Goal: Communication & Community: Answer question/provide support

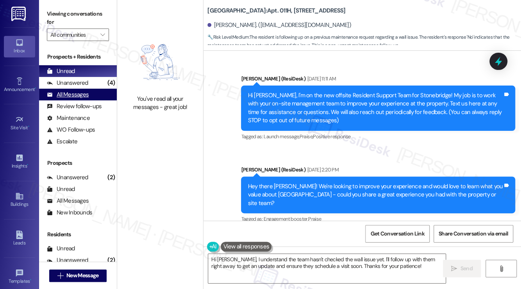
scroll to position [3477, 0]
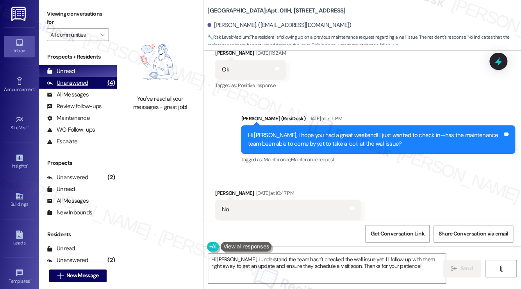
click at [89, 78] on div "Unanswered (4)" at bounding box center [78, 83] width 78 height 12
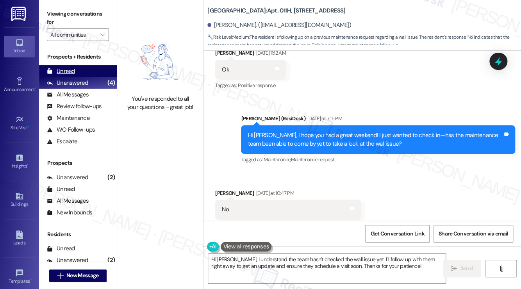
click at [78, 68] on div "Unread (0)" at bounding box center [78, 71] width 78 height 12
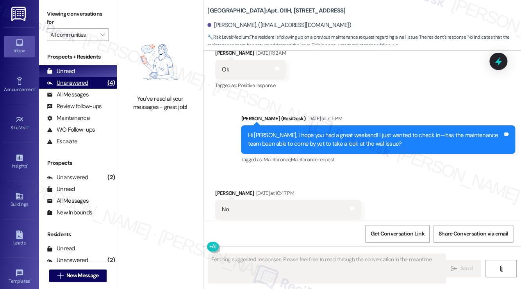
click at [97, 82] on div "Unanswered (4)" at bounding box center [78, 83] width 78 height 12
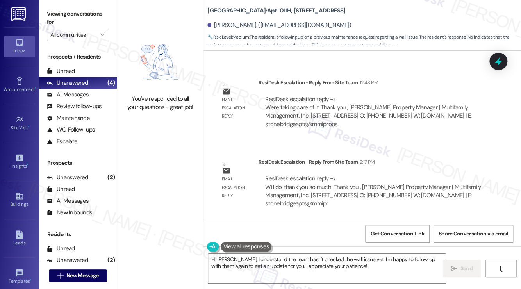
scroll to position [3949, 0]
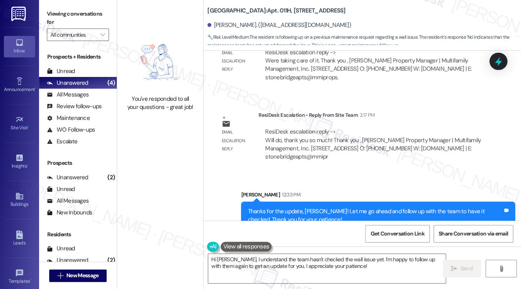
click at [297, 207] on div "Thanks for the update, [PERSON_NAME]! Let me go ahead and follow up with the te…" at bounding box center [375, 215] width 255 height 17
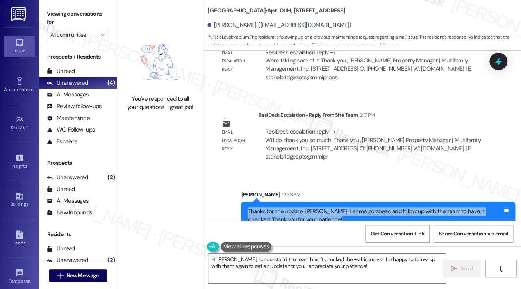
click at [297, 207] on div "Thanks for the update, [PERSON_NAME]! Let me go ahead and follow up with the te…" at bounding box center [375, 215] width 255 height 17
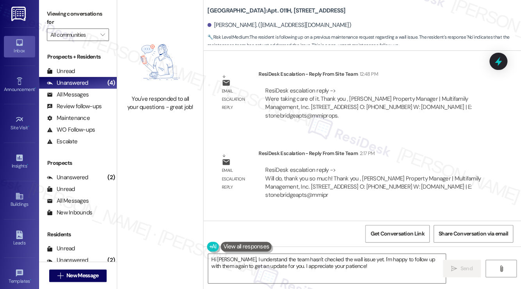
scroll to position [3871, 0]
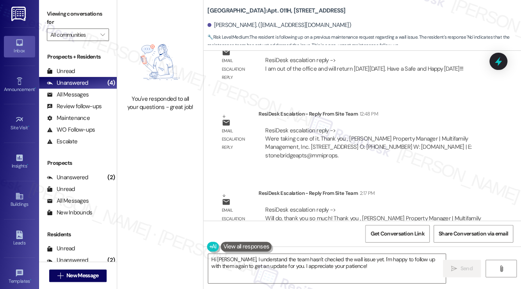
click at [289, 206] on div "ResiDesk escalation reply -> Will do, thank you so much! Thank you , [PERSON_NA…" at bounding box center [372, 222] width 215 height 33
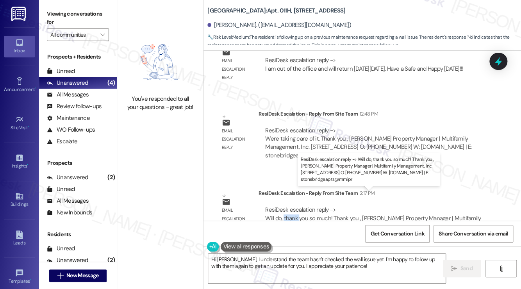
click at [289, 206] on div "ResiDesk escalation reply -> Will do, thank you so much! Thank you , [PERSON_NA…" at bounding box center [372, 222] width 215 height 33
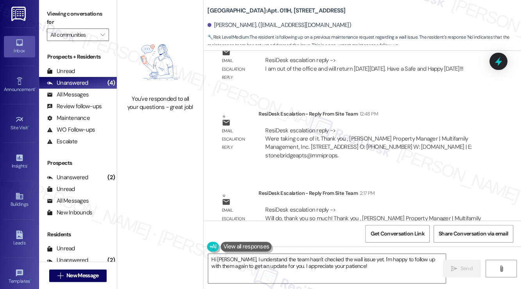
click at [311, 131] on div "ResiDesk escalation reply -> Were taking care of it. Thank you , [PERSON_NAME] …" at bounding box center [368, 142] width 206 height 33
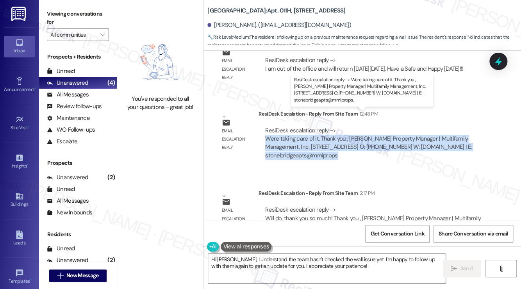
click at [311, 131] on div "ResiDesk escalation reply -> Were taking care of it. Thank you , [PERSON_NAME] …" at bounding box center [368, 142] width 206 height 33
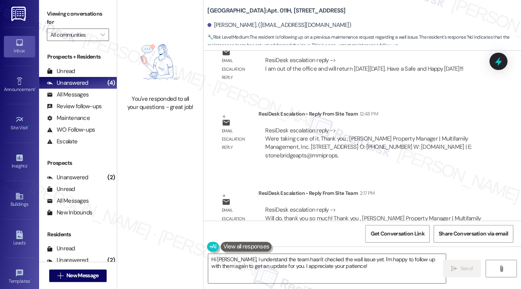
click at [334, 206] on div "ResiDesk escalation reply -> Will do, thank you so much! Thank you , [PERSON_NA…" at bounding box center [372, 222] width 215 height 33
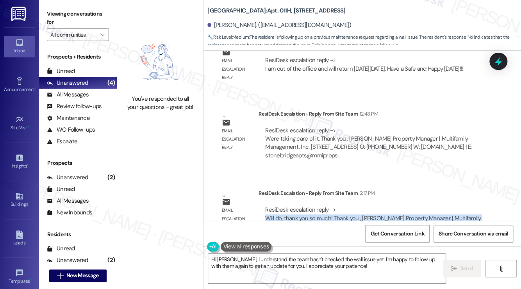
click at [334, 206] on div "ResiDesk escalation reply -> Will do, thank you so much! Thank you , [PERSON_NA…" at bounding box center [372, 222] width 215 height 33
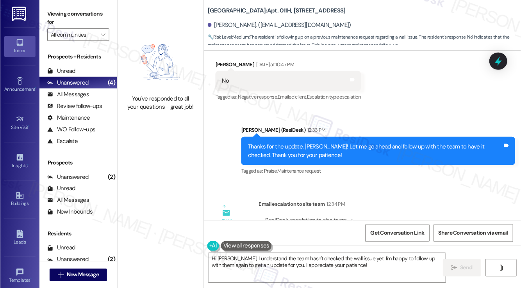
scroll to position [3597, 0]
